Goal: Information Seeking & Learning: Learn about a topic

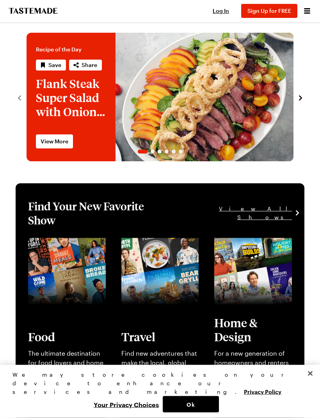
scroll to position [9, 0]
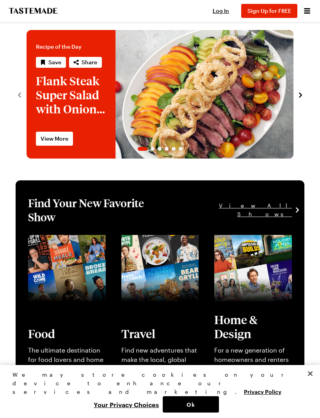
click at [202, 413] on button "Ok" at bounding box center [191, 405] width 56 height 16
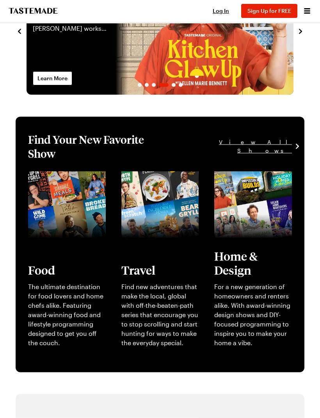
scroll to position [0, 0]
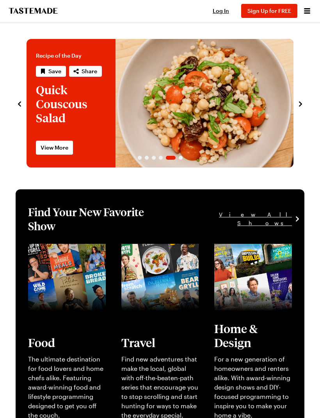
click at [308, 11] on icon "Open menu" at bounding box center [307, 10] width 6 height 5
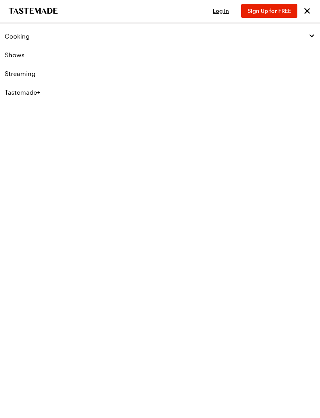
click at [308, 35] on icon "button" at bounding box center [311, 35] width 7 height 7
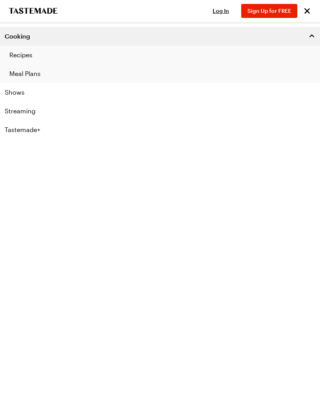
click at [24, 58] on link "Recipes" at bounding box center [160, 55] width 320 height 19
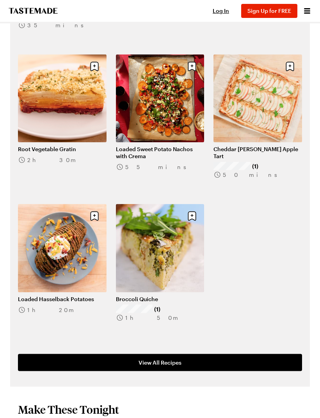
scroll to position [297, 0]
click at [169, 296] on link "Broccoli Quiche" at bounding box center [160, 299] width 89 height 7
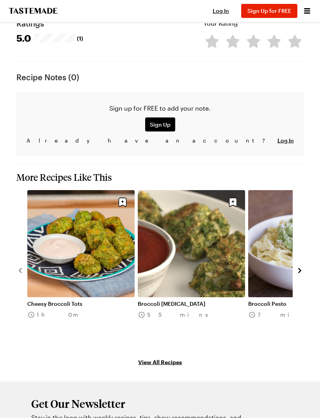
scroll to position [831, 0]
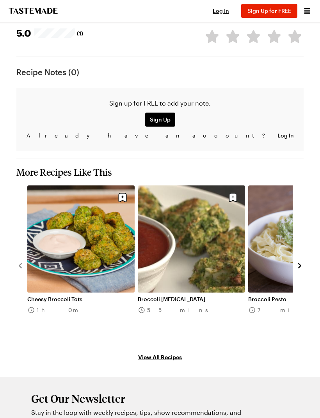
click at [209, 296] on link "Broccoli [MEDICAL_DATA]" at bounding box center [191, 299] width 107 height 7
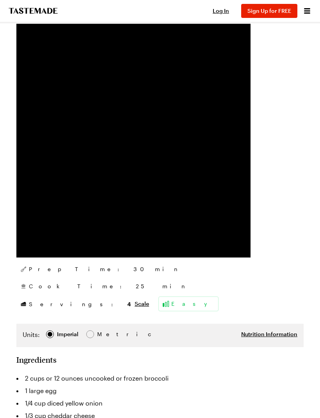
scroll to position [154, 0]
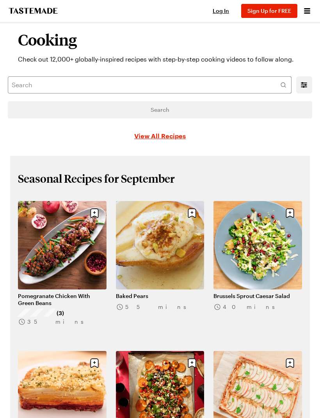
click at [154, 135] on link "View All Recipes" at bounding box center [159, 135] width 51 height 9
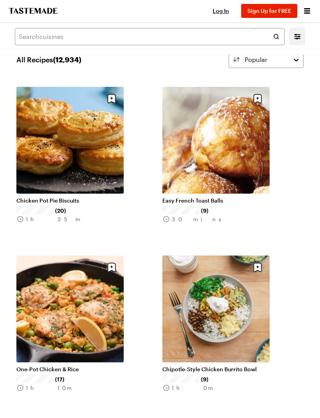
scroll to position [23, 0]
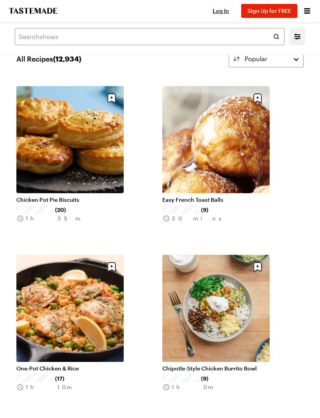
click at [49, 197] on link "Chicken Pot Pie Biscuits" at bounding box center [69, 200] width 107 height 7
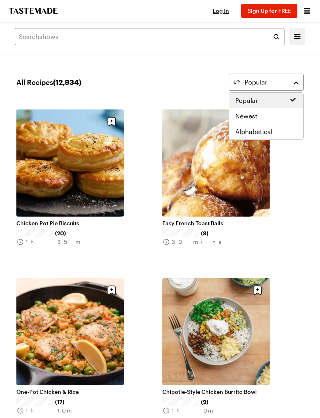
click at [284, 85] on div "Popular" at bounding box center [266, 82] width 43 height 9
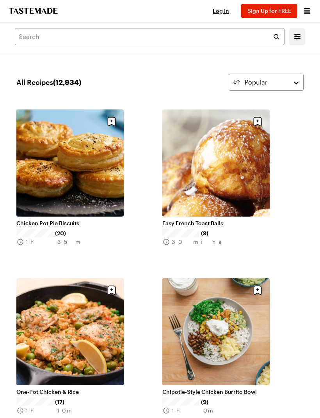
click at [47, 220] on link "Chicken Pot Pie Biscuits" at bounding box center [69, 223] width 107 height 7
click at [234, 220] on link "Easy French Toast Balls" at bounding box center [215, 223] width 107 height 7
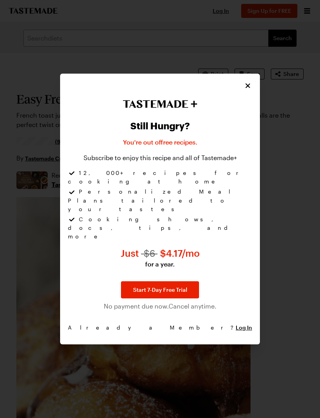
click at [249, 88] on icon "Close" at bounding box center [247, 85] width 5 height 5
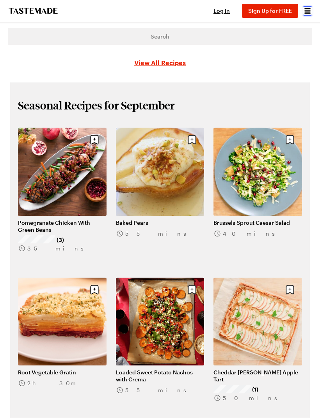
scroll to position [109, 0]
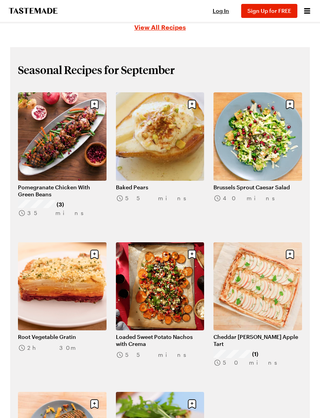
click at [50, 184] on link "Pomegranate Chicken With Green Beans" at bounding box center [62, 191] width 89 height 14
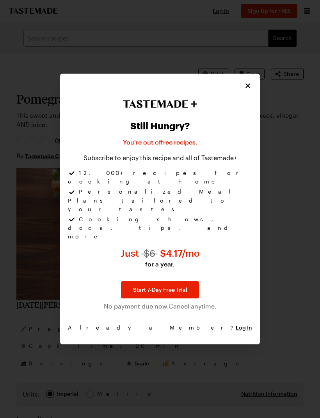
click at [250, 90] on button "Close" at bounding box center [247, 86] width 9 height 9
